Goal: Task Accomplishment & Management: Manage account settings

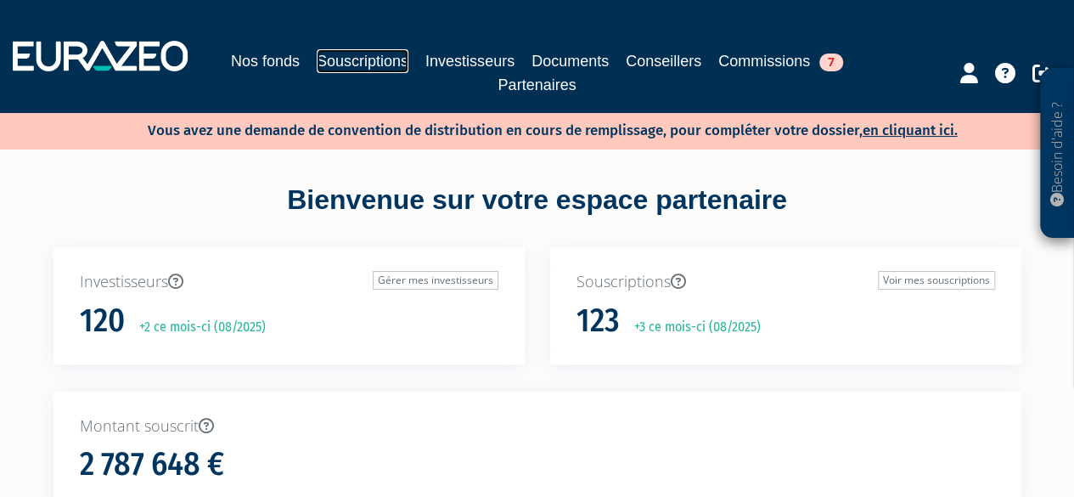
click at [385, 65] on link "Souscriptions" at bounding box center [363, 61] width 92 height 24
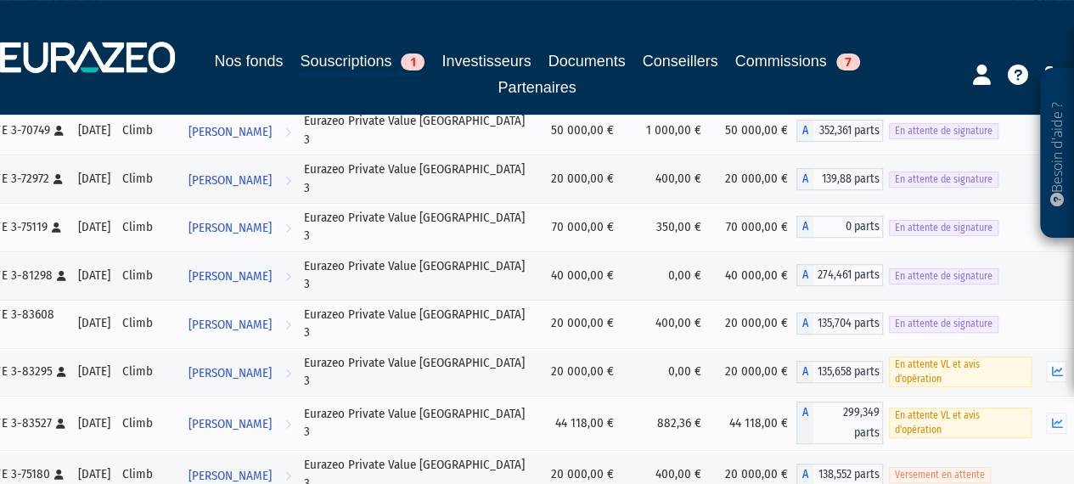
scroll to position [340, 0]
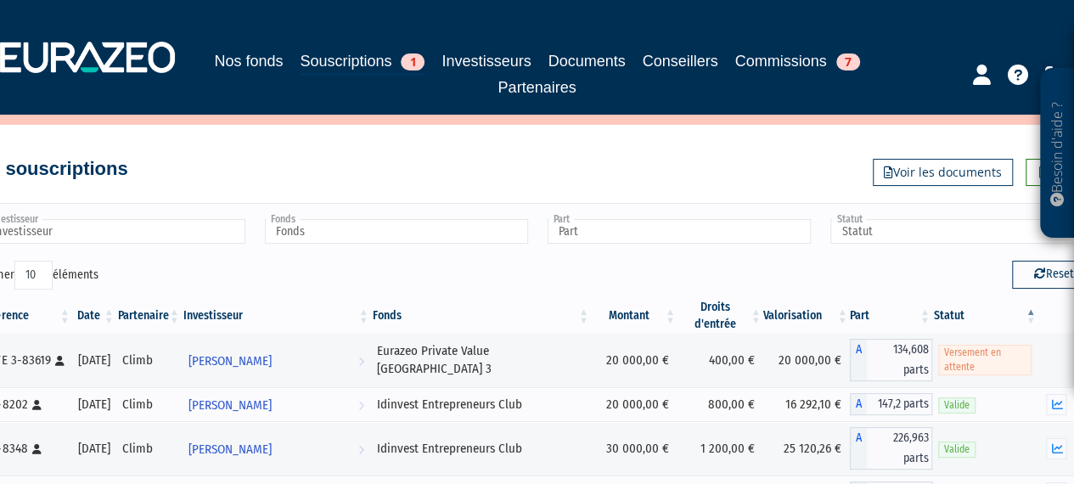
scroll to position [0, 0]
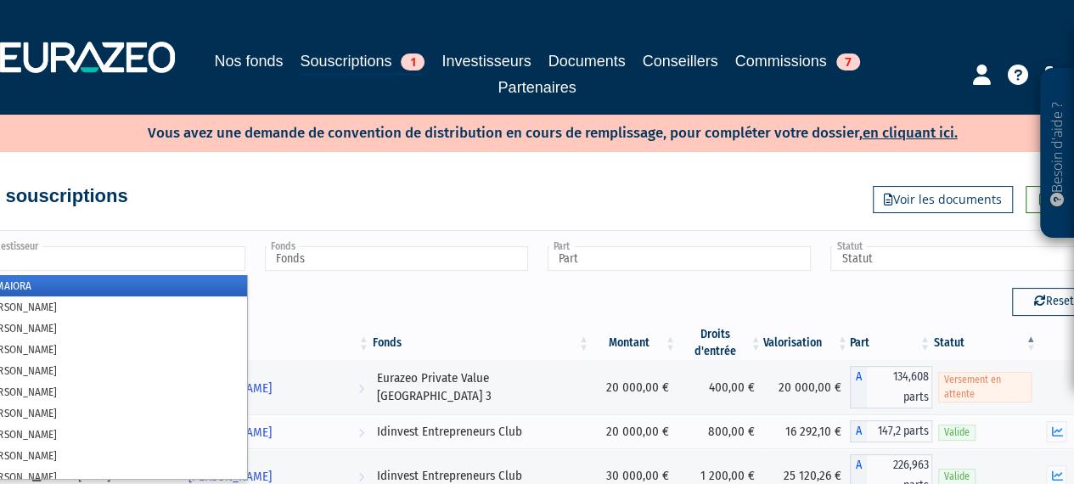
click at [160, 267] on input "text" at bounding box center [113, 258] width 263 height 25
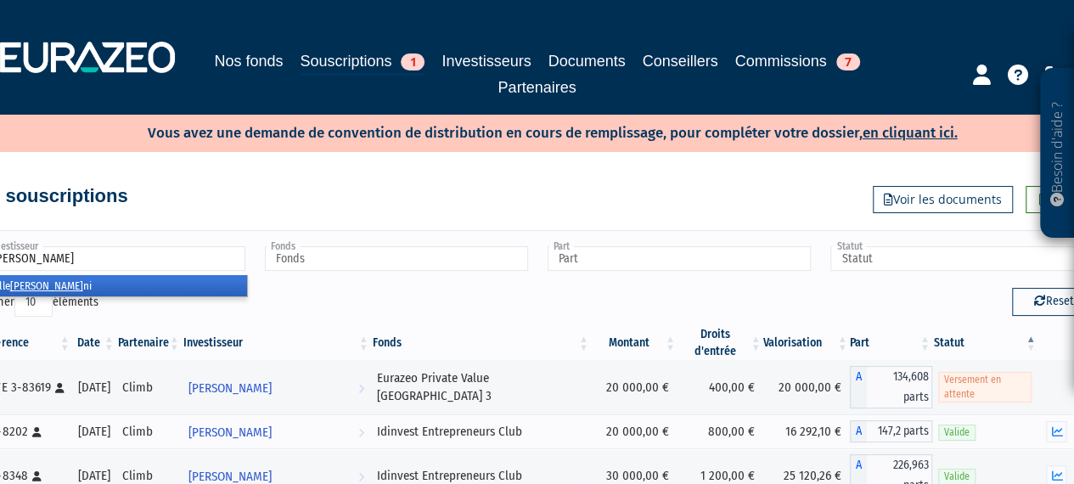
type input "mannoni"
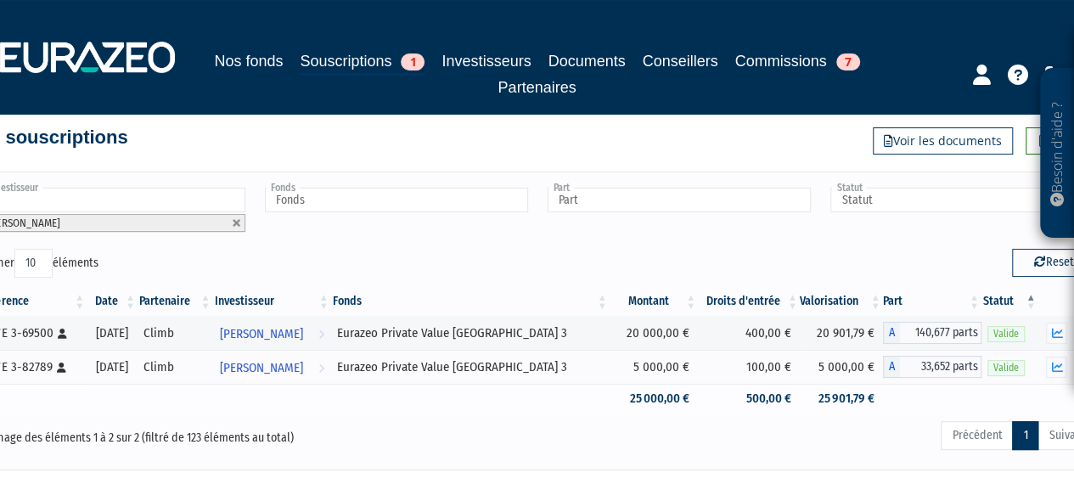
scroll to position [85, 0]
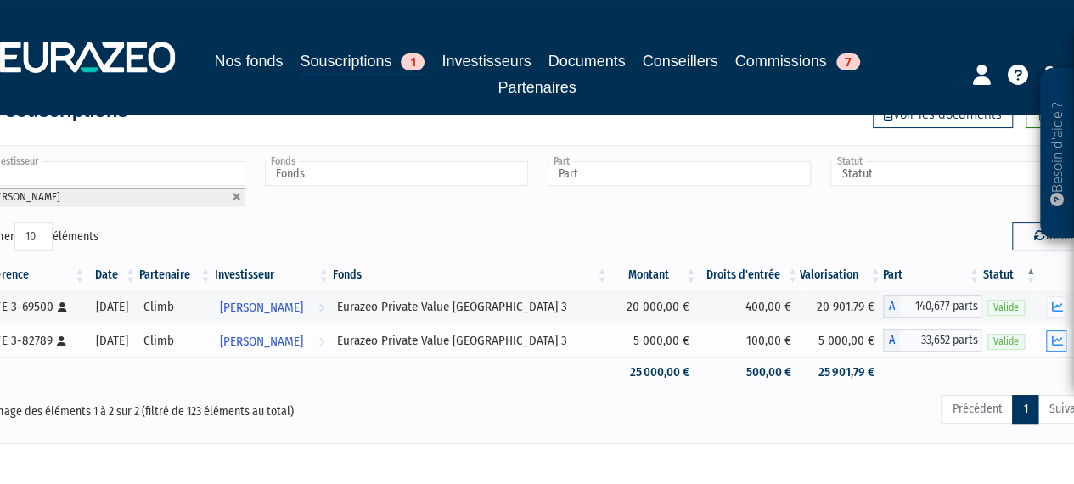
click at [1051, 341] on icon "button" at bounding box center [1056, 340] width 11 height 11
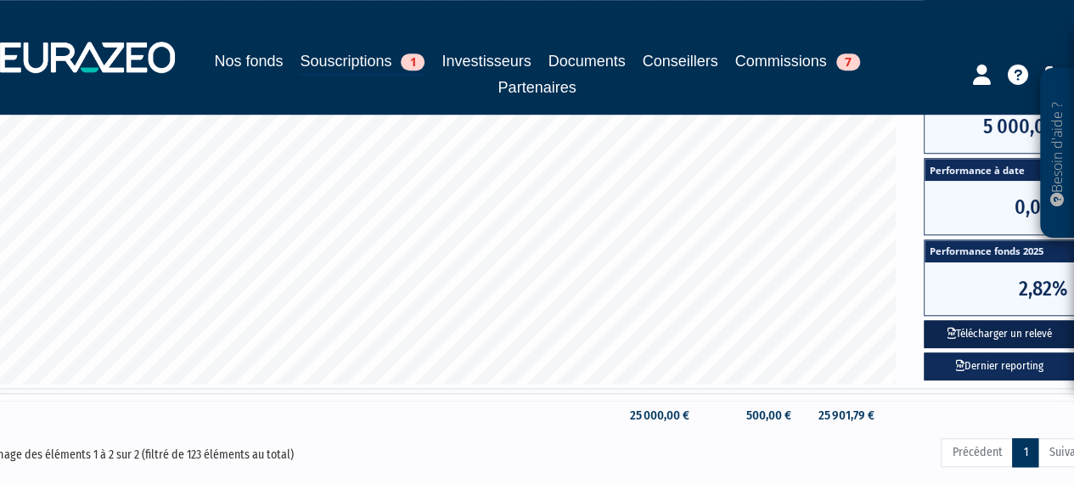
scroll to position [594, 0]
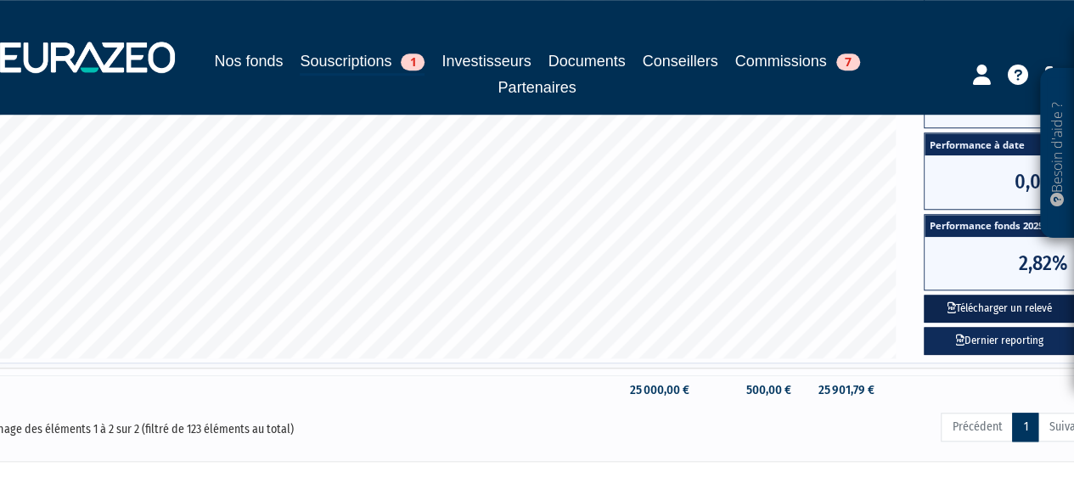
click at [967, 307] on button "Télécharger un relevé" at bounding box center [999, 309] width 151 height 28
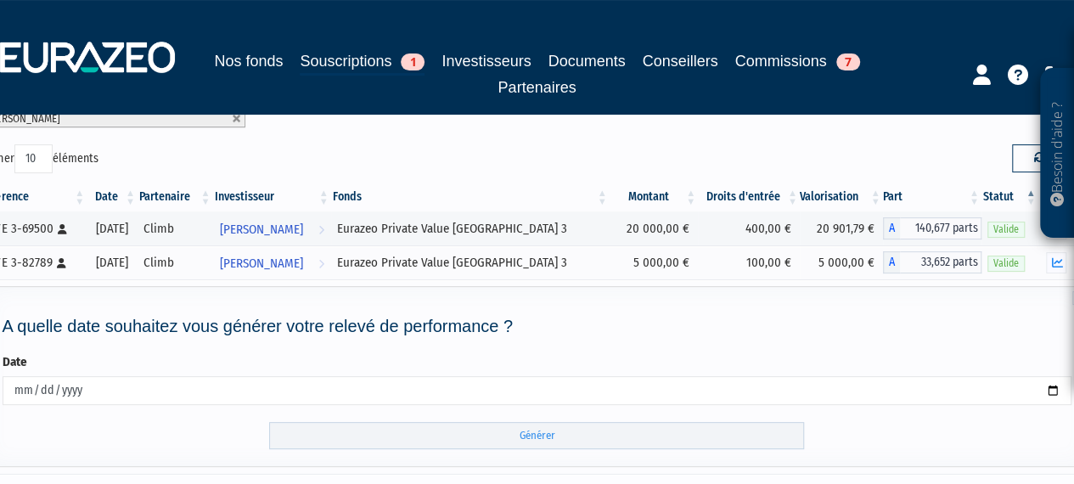
scroll to position [262, 0]
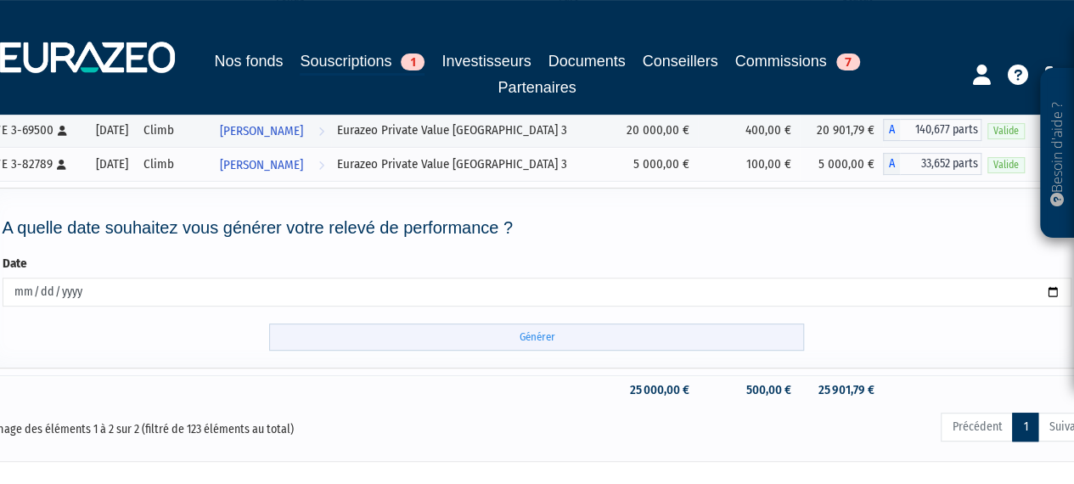
click at [521, 334] on input "Générer" at bounding box center [536, 338] width 535 height 28
click at [564, 339] on input "Générer" at bounding box center [536, 338] width 535 height 28
click at [547, 336] on input "Générer" at bounding box center [536, 338] width 535 height 28
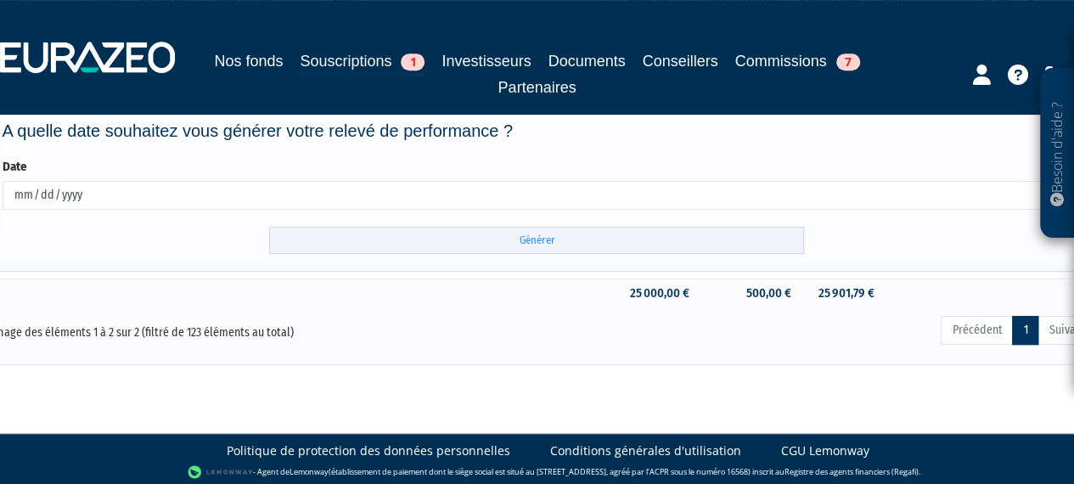
click at [521, 235] on input "Générer" at bounding box center [536, 241] width 535 height 28
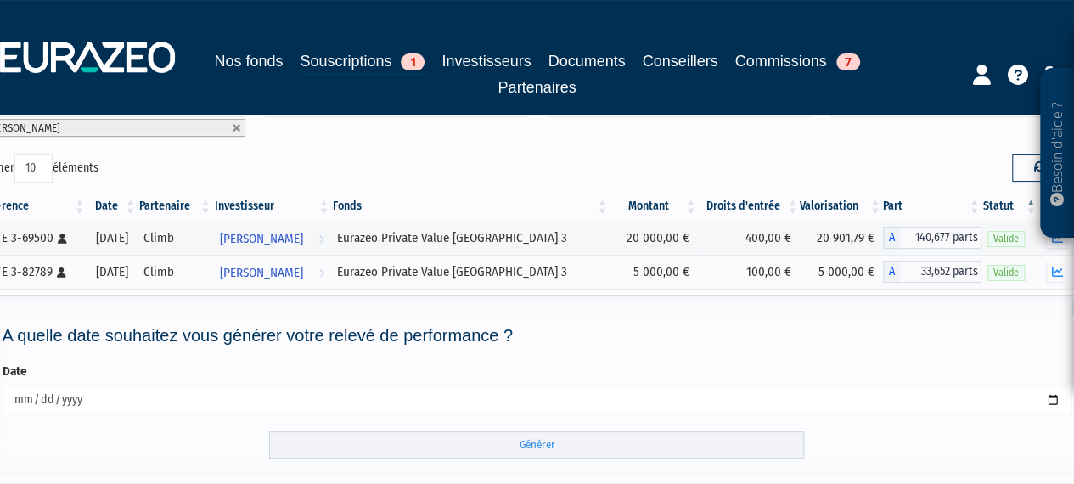
scroll to position [19, 0]
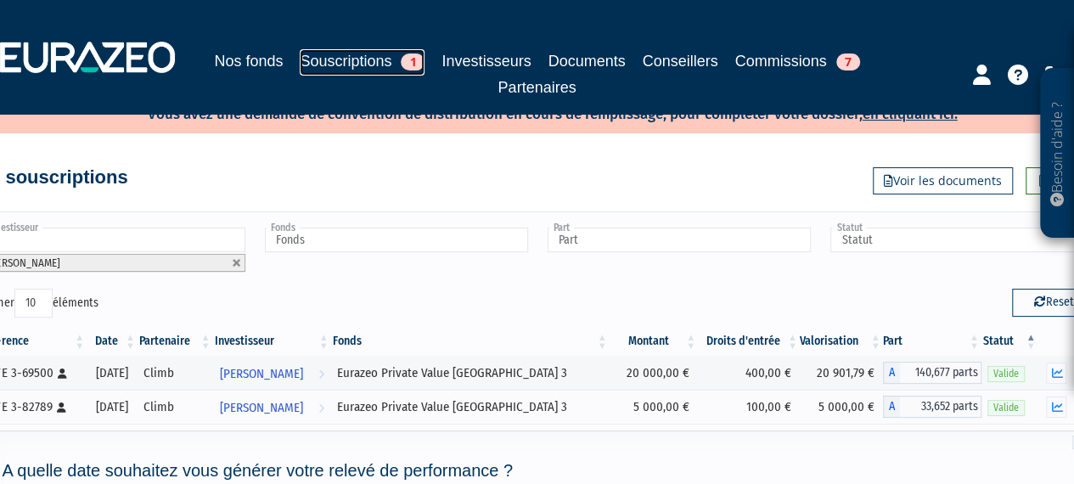
click at [324, 58] on link "Souscriptions 1" at bounding box center [362, 62] width 125 height 26
click at [339, 60] on link "Souscriptions 1" at bounding box center [362, 62] width 125 height 26
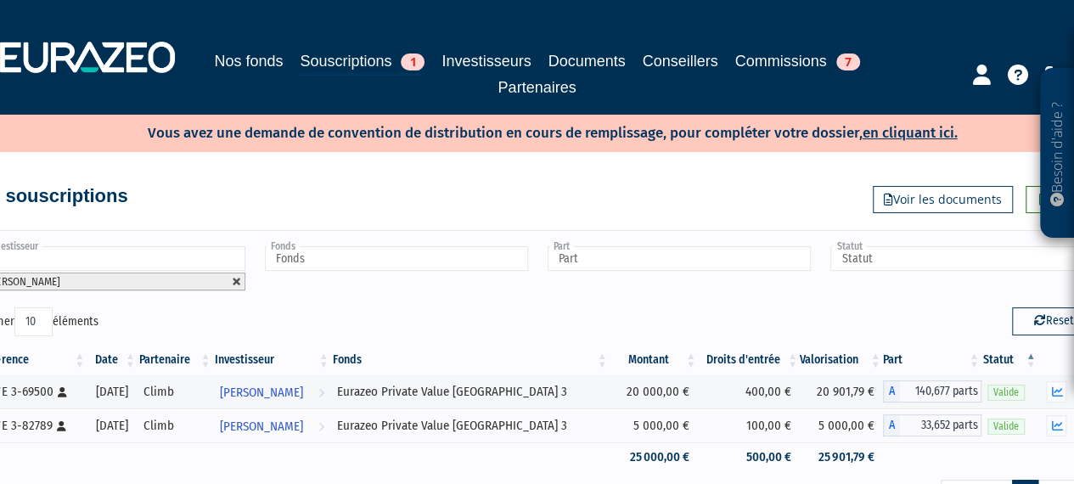
click at [236, 279] on link at bounding box center [237, 282] width 10 height 10
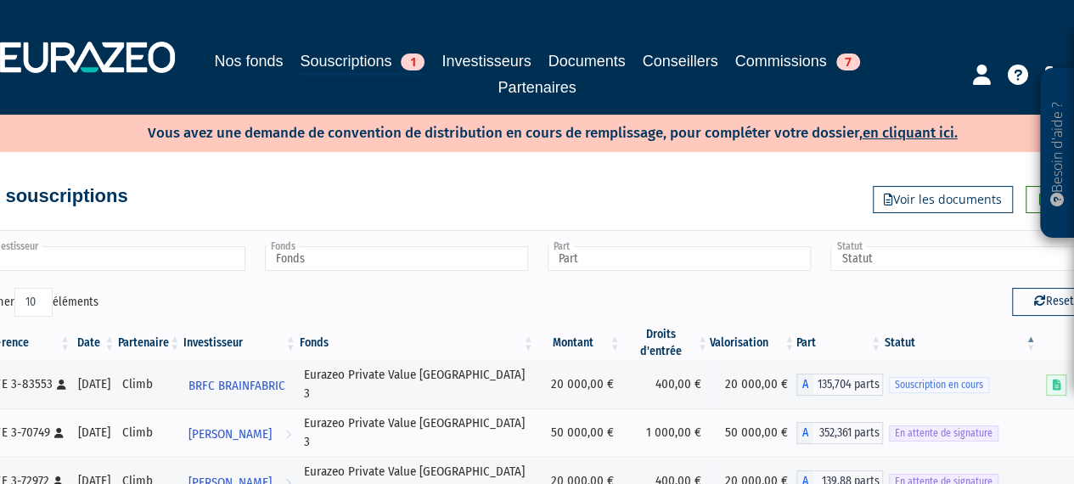
type input "Investisseur"
click at [192, 259] on input "text" at bounding box center [113, 258] width 263 height 25
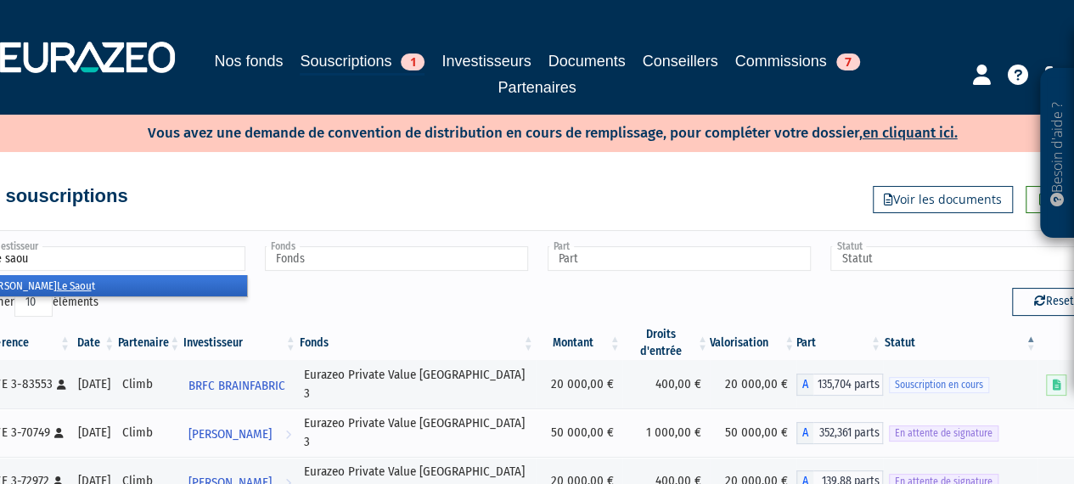
type input "le saou"
click at [135, 284] on li "Samuel Le Saou t" at bounding box center [113, 285] width 268 height 21
